Goal: Find specific page/section: Find specific page/section

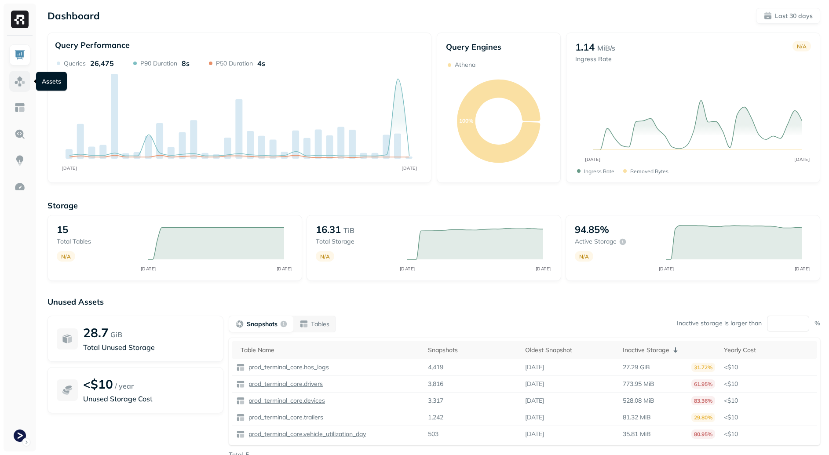
click at [15, 77] on img at bounding box center [19, 81] width 11 height 11
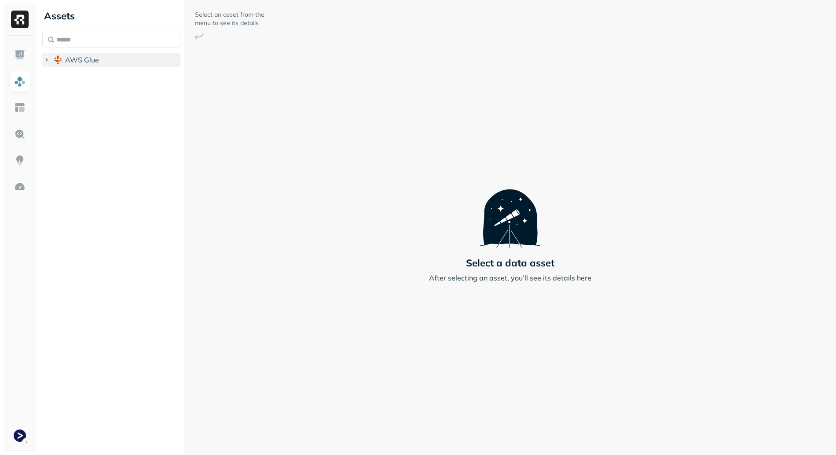
click at [98, 58] on span "AWS Glue" at bounding box center [82, 59] width 34 height 9
click at [112, 81] on span "prod_terminal_core" at bounding box center [106, 76] width 64 height 9
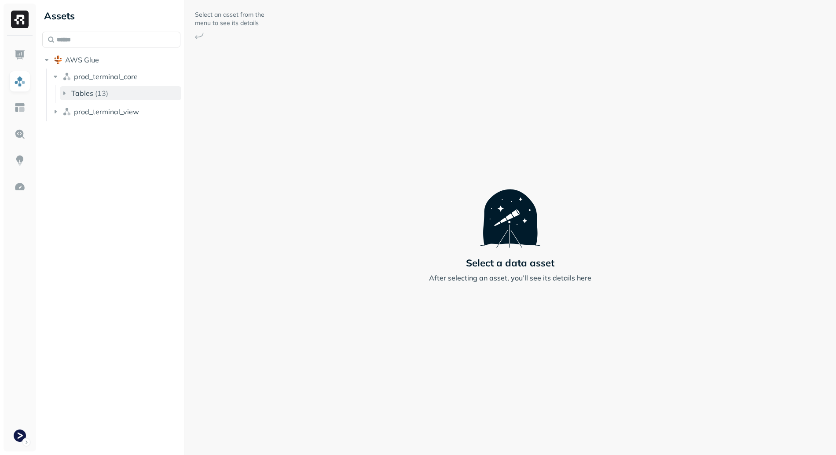
click at [105, 87] on button "Tables ( 13 )" at bounding box center [120, 93] width 121 height 14
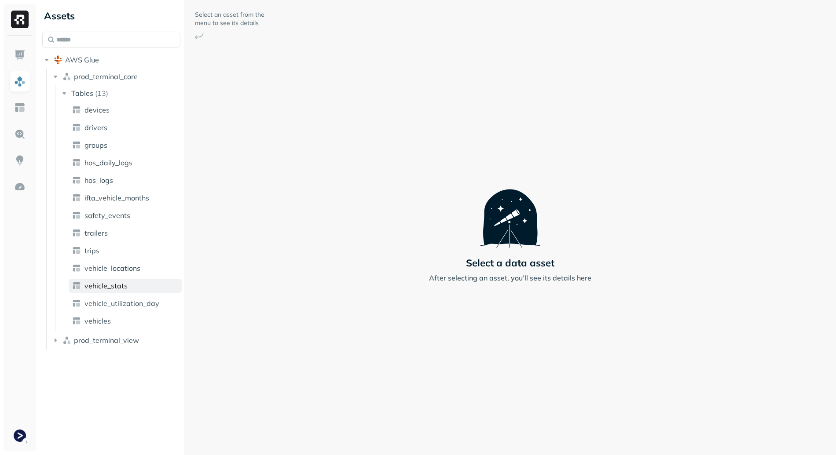
click at [133, 283] on link "vehicle_stats" at bounding box center [125, 286] width 113 height 14
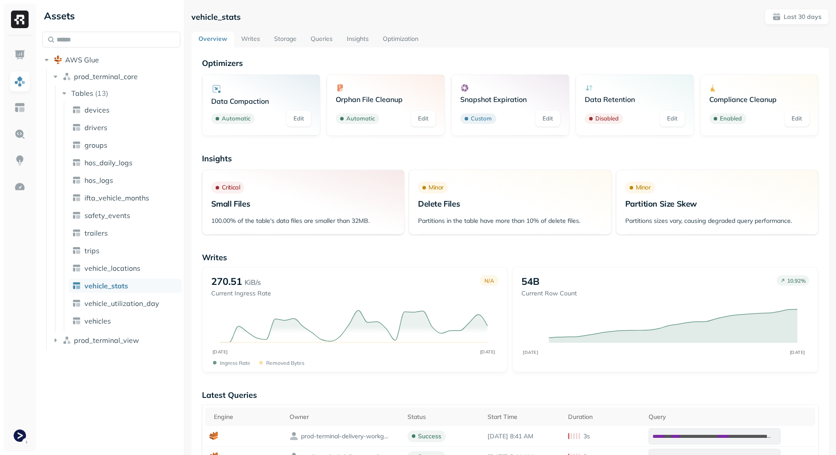
click at [410, 37] on link "Optimization" at bounding box center [401, 40] width 50 height 16
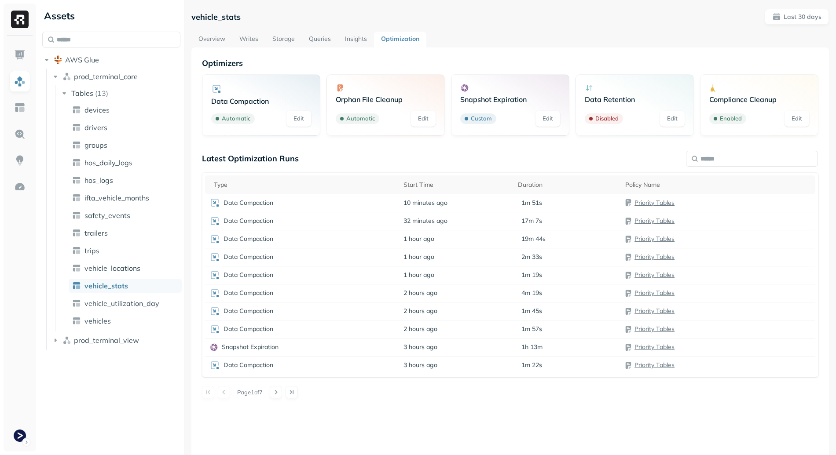
scroll to position [48, 0]
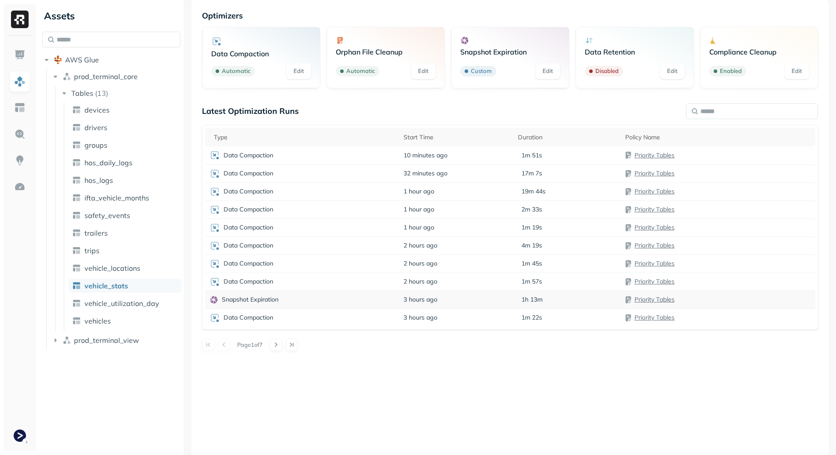
click at [268, 300] on p "Snapshot Expiration" at bounding box center [250, 300] width 57 height 8
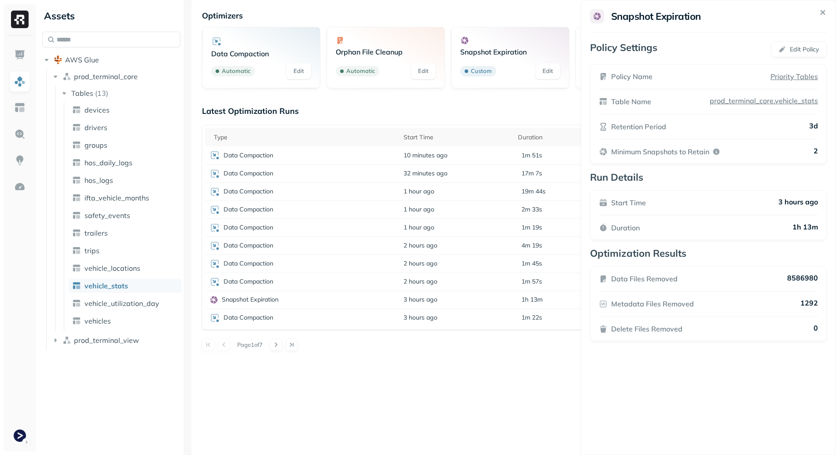
click at [419, 390] on html "Assets AWS Glue prod_terminal_core Tables ( 13 ) devices drivers groups hos_dai…" at bounding box center [418, 227] width 836 height 455
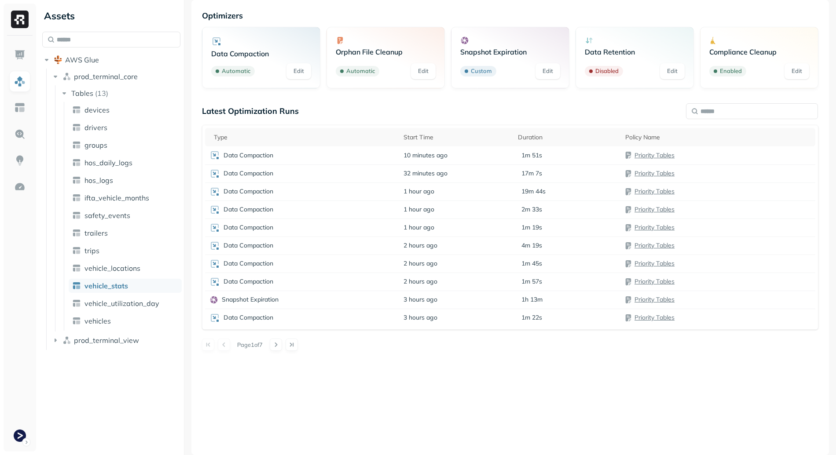
click at [288, 341] on div at bounding box center [284, 345] width 28 height 12
click at [282, 344] on button at bounding box center [276, 345] width 12 height 12
click at [277, 342] on button at bounding box center [276, 345] width 12 height 12
click at [223, 344] on button at bounding box center [224, 345] width 12 height 12
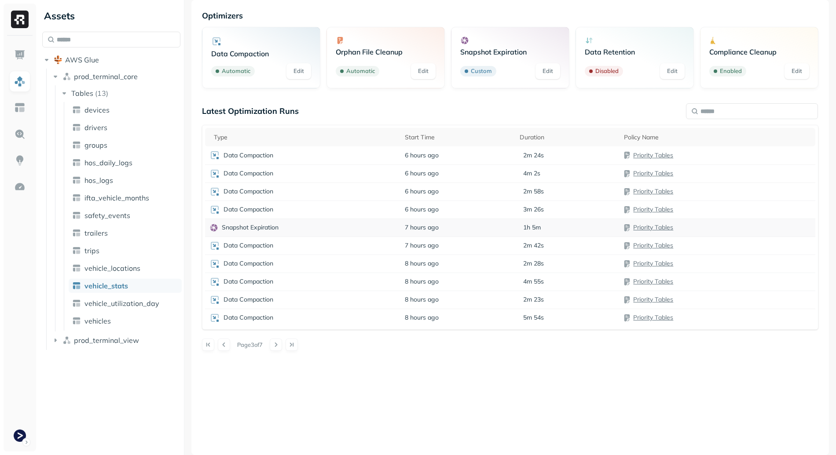
click at [270, 229] on p "Snapshot Expiration" at bounding box center [250, 228] width 57 height 8
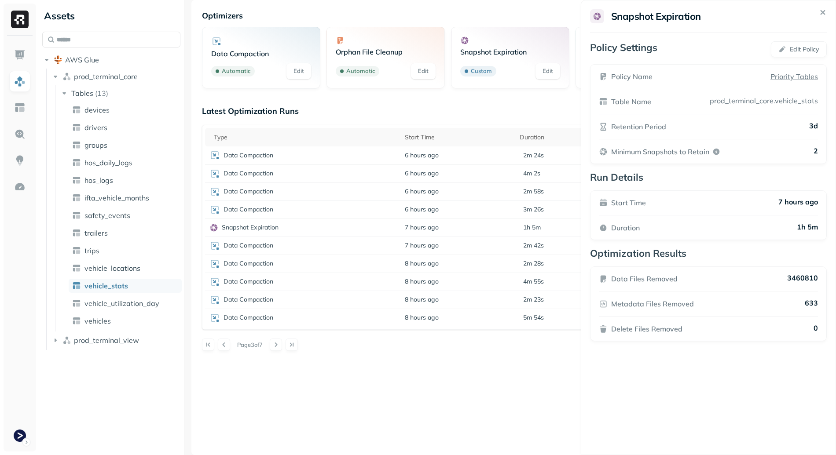
click at [371, 432] on html "Assets AWS Glue prod_terminal_core Tables ( 13 ) devices drivers groups hos_dai…" at bounding box center [418, 227] width 836 height 455
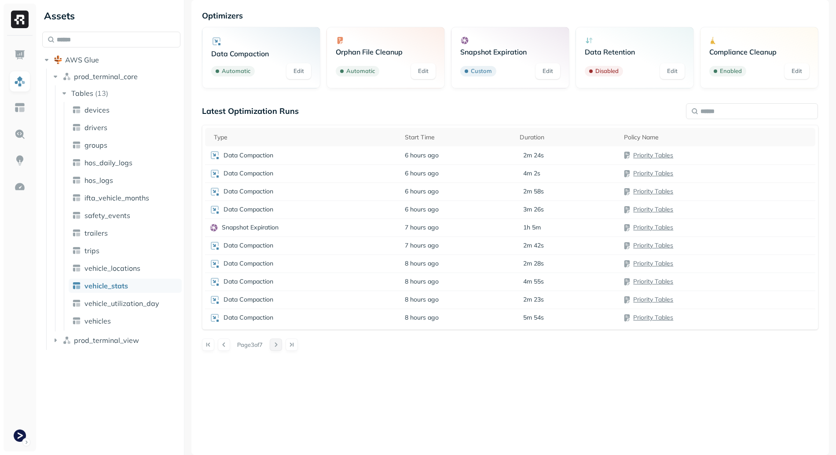
click at [274, 344] on div "Page 3 of 7" at bounding box center [510, 345] width 616 height 12
click at [278, 344] on button at bounding box center [276, 345] width 12 height 12
click at [280, 346] on button at bounding box center [276, 345] width 12 height 12
click at [259, 248] on p "Snapshot Expiration" at bounding box center [250, 246] width 57 height 8
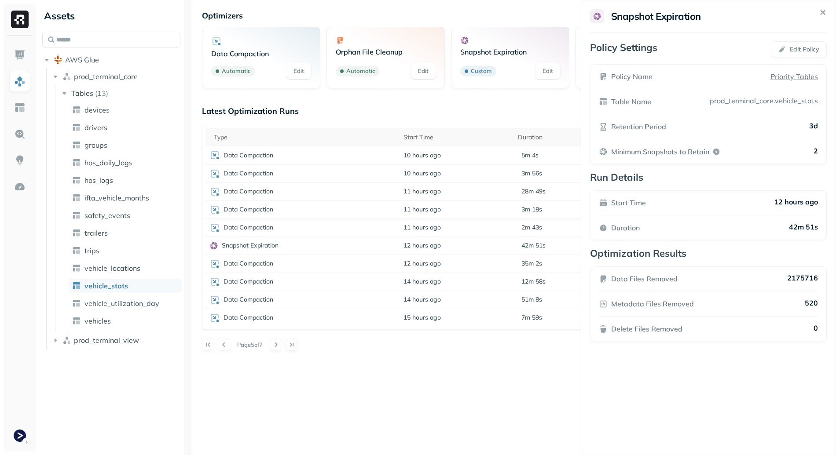
click at [353, 420] on html "Assets AWS Glue prod_terminal_core Tables ( 13 ) devices drivers groups hos_dai…" at bounding box center [418, 227] width 836 height 455
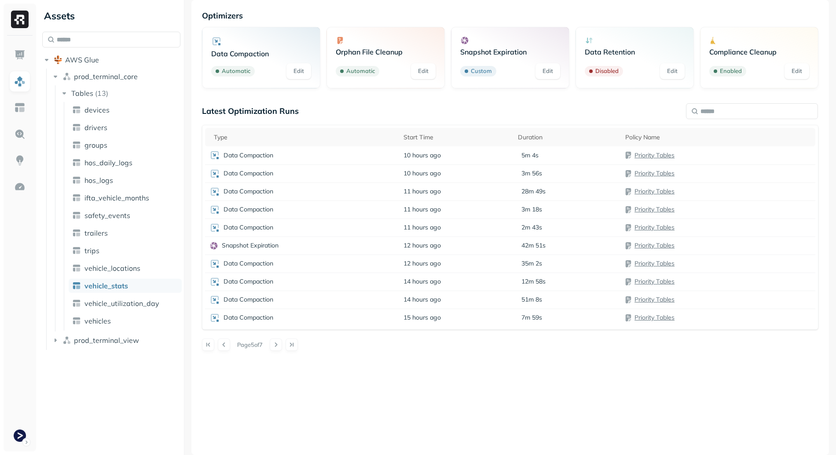
click at [217, 349] on div at bounding box center [216, 345] width 28 height 12
click at [207, 349] on button at bounding box center [208, 345] width 12 height 12
click at [274, 303] on p "Snapshot Expiration" at bounding box center [250, 300] width 57 height 8
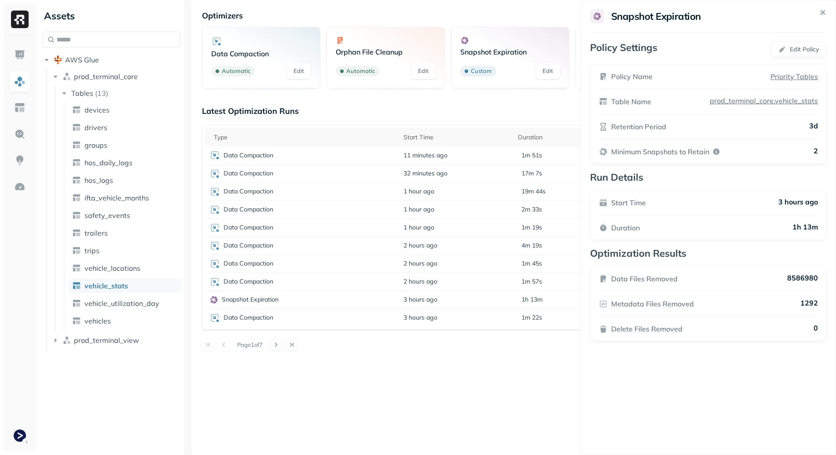
click at [369, 372] on html "Assets AWS Glue prod_terminal_core Tables ( 13 ) devices drivers groups hos_dai…" at bounding box center [418, 227] width 836 height 455
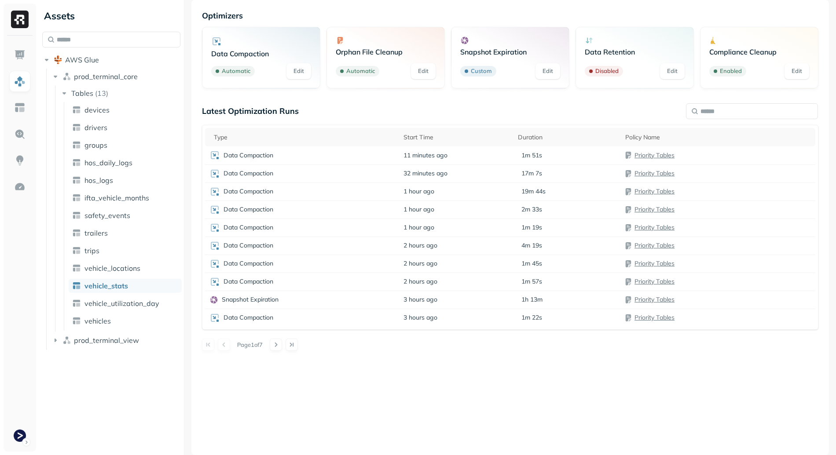
scroll to position [0, 0]
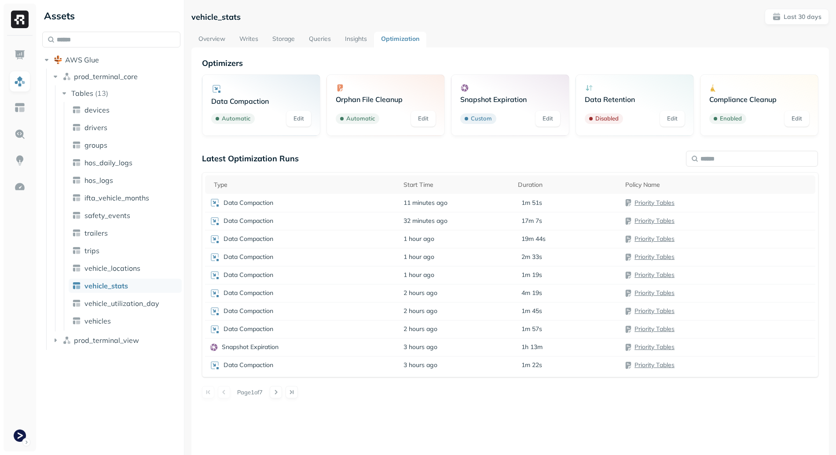
click at [223, 42] on link "Overview" at bounding box center [211, 40] width 41 height 16
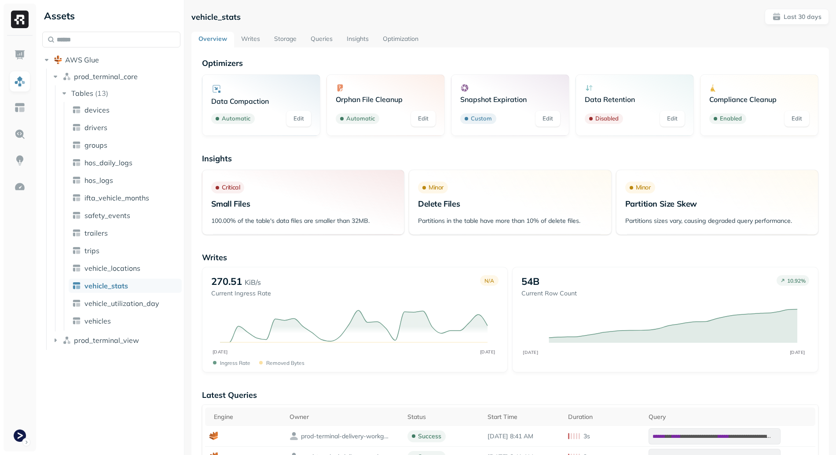
click at [397, 34] on link "Optimization" at bounding box center [401, 40] width 50 height 16
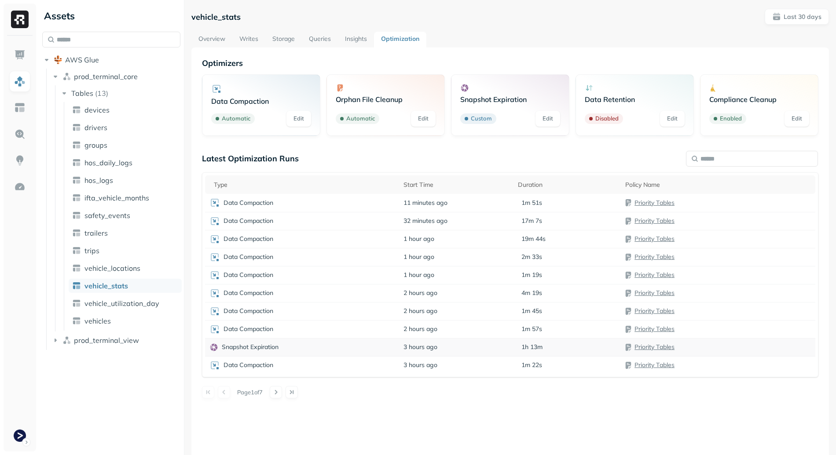
click at [272, 354] on td "Snapshot Expiration" at bounding box center [302, 347] width 194 height 18
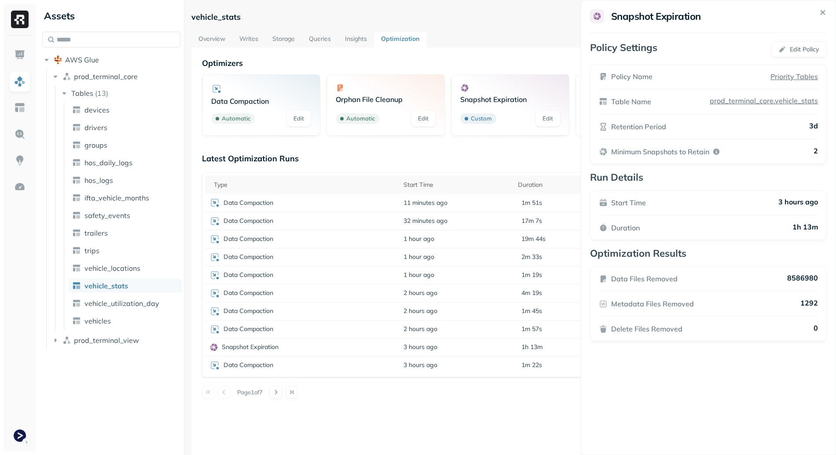
click at [340, 393] on html "Assets AWS Glue prod_terminal_core Tables ( 13 ) devices drivers groups hos_dai…" at bounding box center [418, 227] width 836 height 455
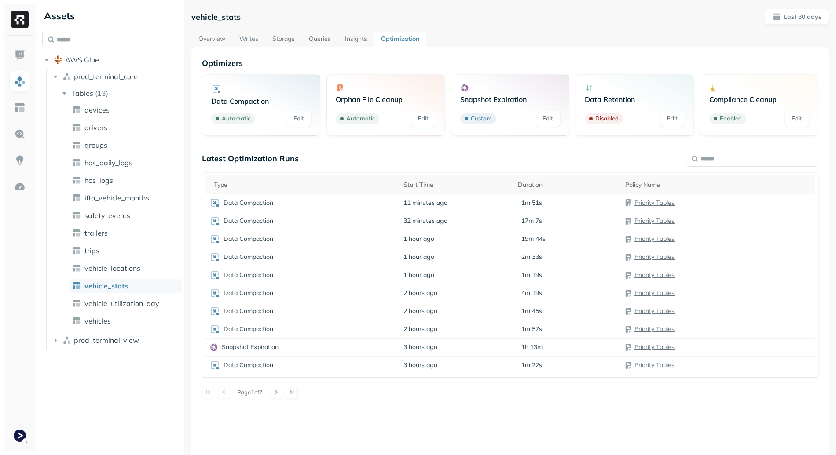
click at [287, 38] on link "Storage" at bounding box center [283, 40] width 37 height 16
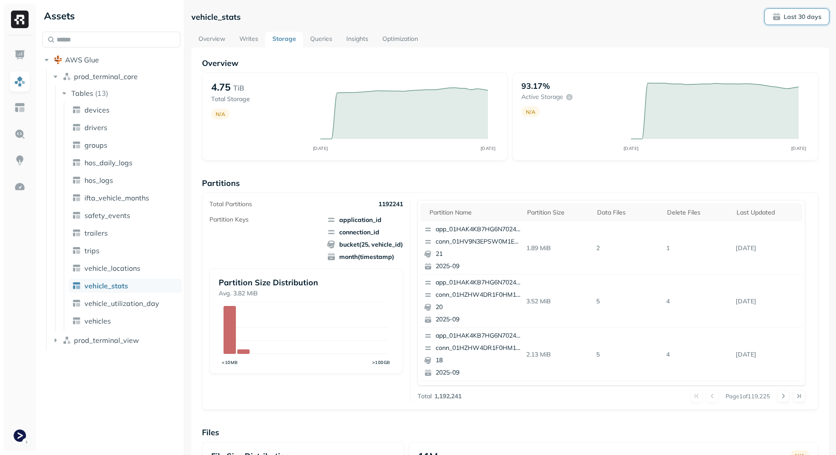
click at [800, 13] on p "Last 30 days" at bounding box center [803, 17] width 38 height 8
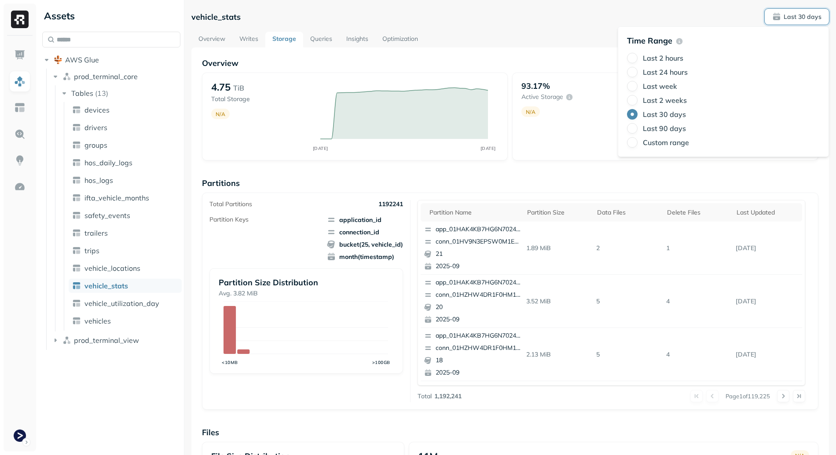
click at [656, 59] on label "Last 2 hours" at bounding box center [663, 58] width 40 height 9
click at [638, 59] on button "Last 2 hours" at bounding box center [632, 58] width 11 height 11
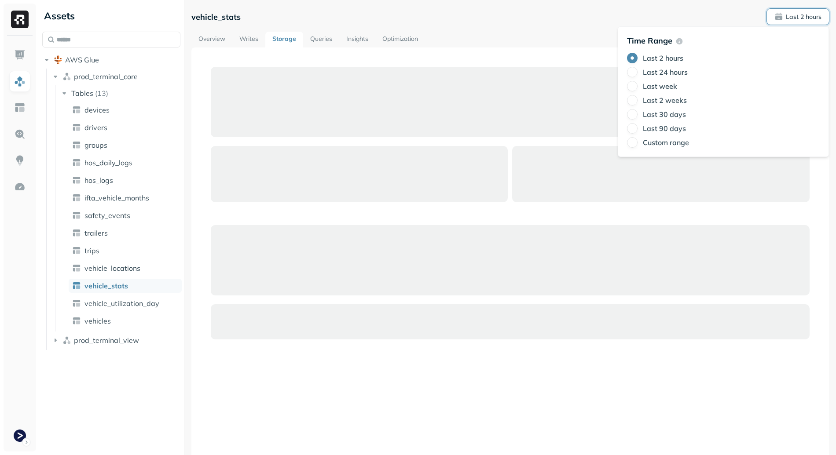
click at [657, 70] on label "Last 24 hours" at bounding box center [665, 72] width 45 height 9
click at [638, 70] on button "Last 24 hours" at bounding box center [632, 72] width 11 height 11
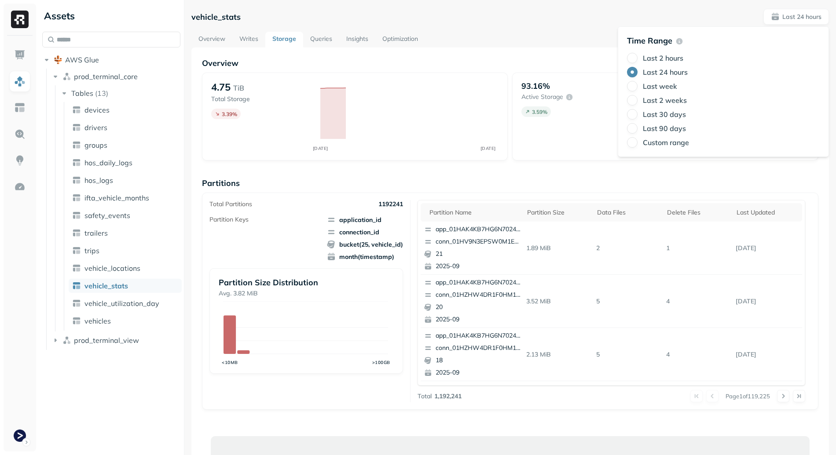
click at [811, 224] on div "Total Partitions 1192241 Partition Keys application_id connection_id bucket(25,…" at bounding box center [510, 301] width 616 height 217
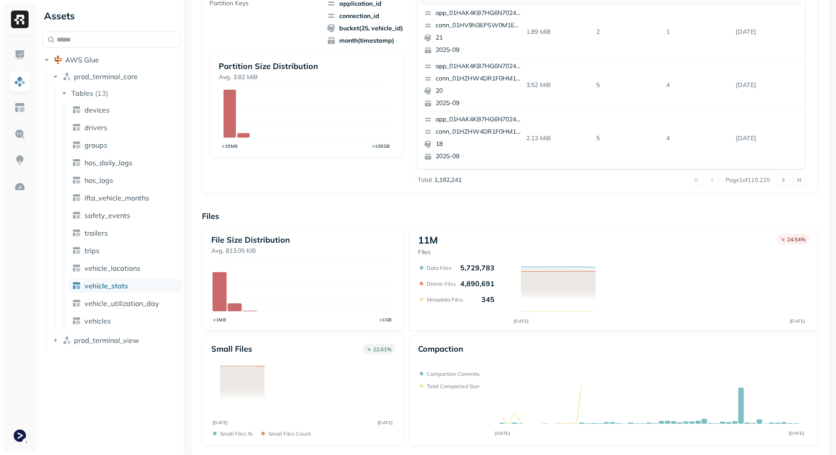
scroll to position [217, 0]
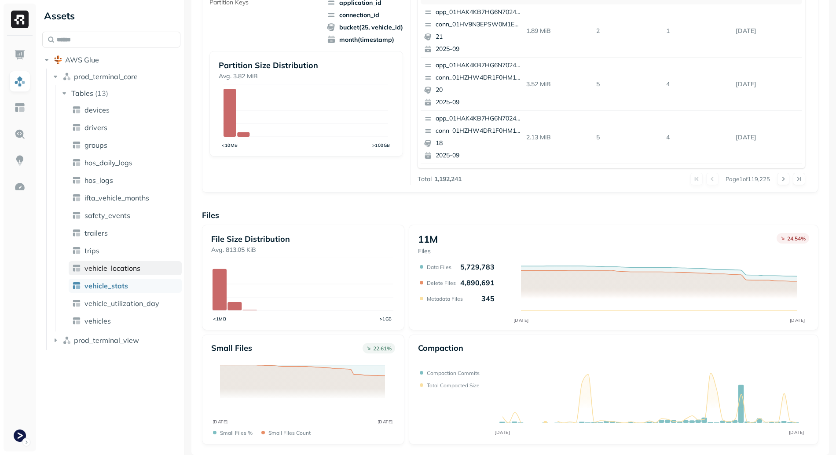
click at [125, 265] on span "vehicle_locations" at bounding box center [112, 268] width 56 height 9
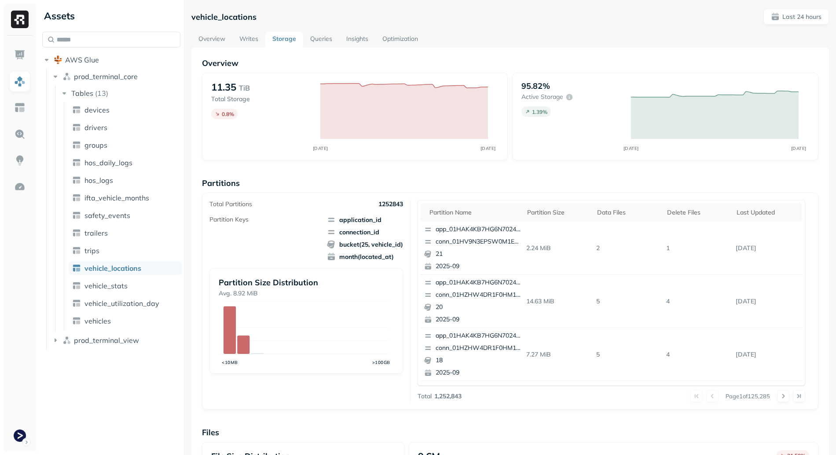
scroll to position [217, 0]
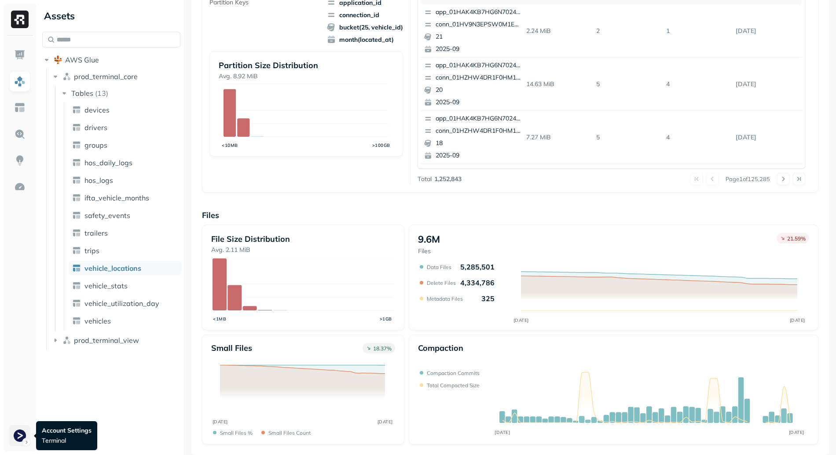
click at [21, 434] on html "Assets AWS Glue prod_terminal_core Tables ( 13 ) devices drivers groups hos_dai…" at bounding box center [418, 227] width 836 height 455
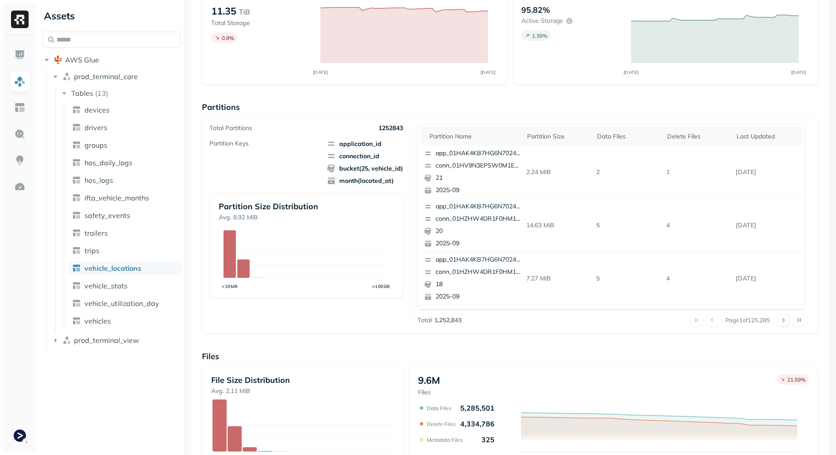
scroll to position [0, 0]
